Goal: Information Seeking & Learning: Learn about a topic

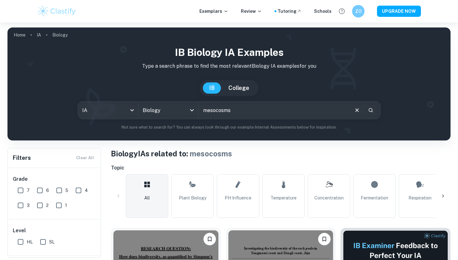
scroll to position [4, 0]
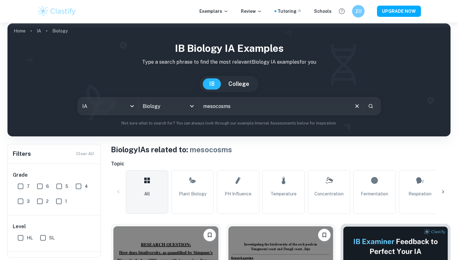
click at [228, 105] on input "mesocosms" at bounding box center [274, 105] width 150 height 17
type input "mesocosm"
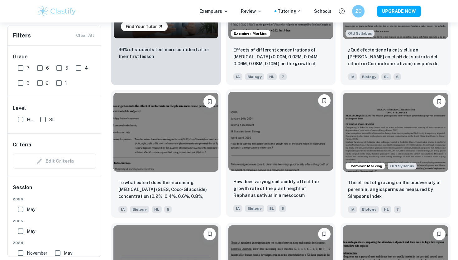
scroll to position [535, 0]
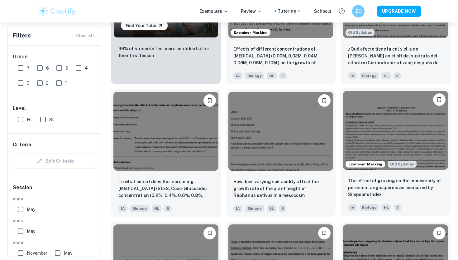
click at [228, 133] on img at bounding box center [395, 130] width 105 height 79
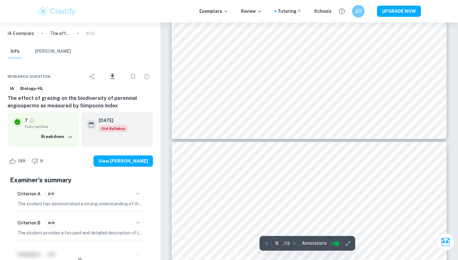
scroll to position [2329, 0]
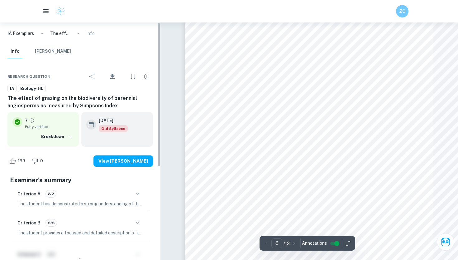
type input "7"
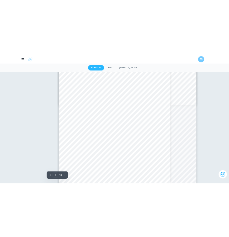
scroll to position [2089, 0]
